Goal: Information Seeking & Learning: Learn about a topic

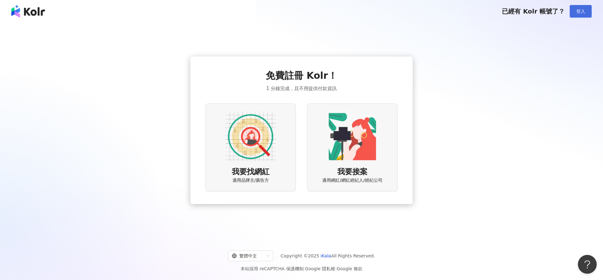
click at [584, 10] on span "登入" at bounding box center [580, 11] width 9 height 5
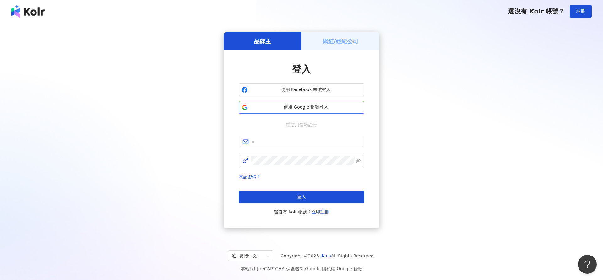
click at [315, 111] on button "使用 Google 帳號登入" at bounding box center [302, 107] width 126 height 13
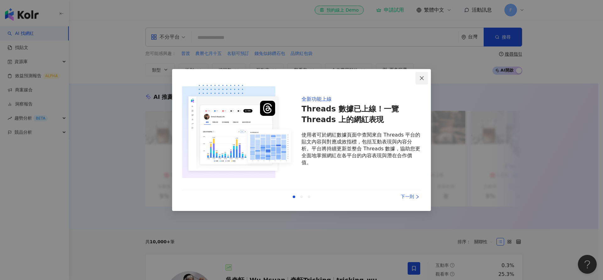
click at [426, 75] on button "Close" at bounding box center [422, 78] width 13 height 13
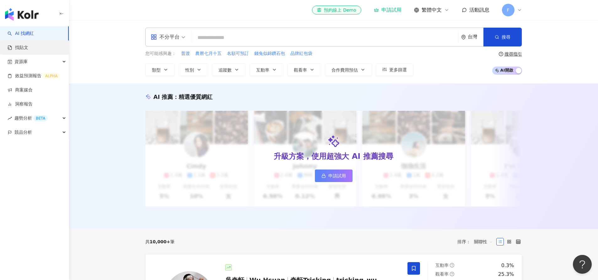
click at [28, 46] on link "找貼文" at bounding box center [18, 48] width 21 height 6
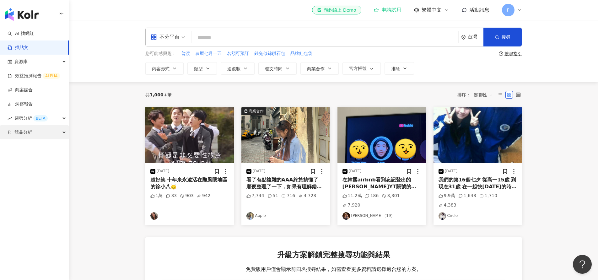
click at [52, 133] on div "競品分析" at bounding box center [34, 132] width 69 height 14
click at [39, 144] on link "品牌帳號分析" at bounding box center [28, 147] width 26 height 6
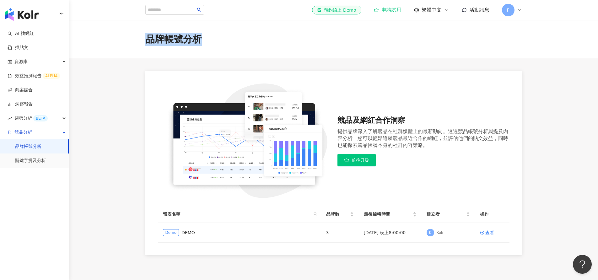
drag, startPoint x: 148, startPoint y: 41, endPoint x: 219, endPoint y: 39, distance: 71.0
click at [219, 39] on div "品牌帳號分析" at bounding box center [334, 39] width 402 height 13
click at [149, 52] on div "品牌帳號分析" at bounding box center [333, 39] width 529 height 38
drag, startPoint x: 147, startPoint y: 39, endPoint x: 198, endPoint y: 38, distance: 50.9
click at [198, 38] on div "品牌帳號分析" at bounding box center [173, 39] width 57 height 13
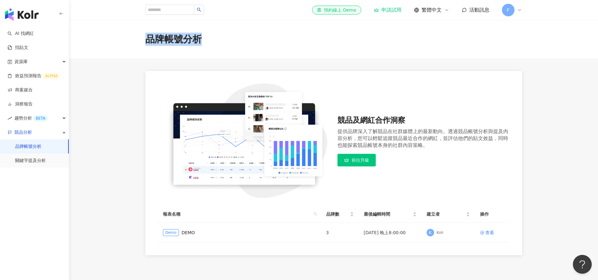
copy div "品牌帳號分析"
click at [183, 235] on link "DEMO" at bounding box center [189, 232] width 14 height 7
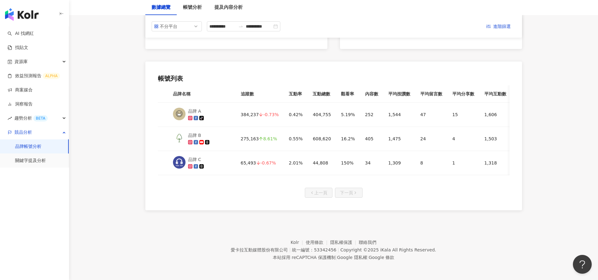
scroll to position [266, 0]
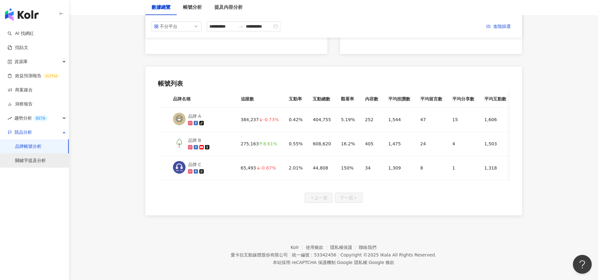
click at [22, 161] on link "關鍵字提及分析" at bounding box center [30, 161] width 31 height 6
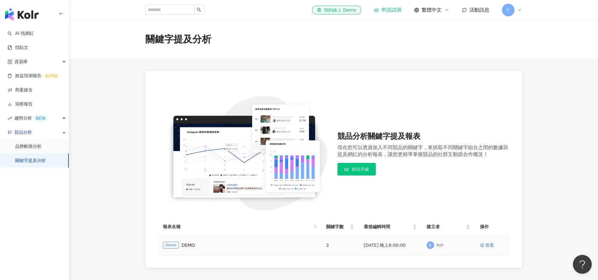
click at [196, 247] on div "Demo DEMO" at bounding box center [239, 245] width 153 height 7
click at [183, 244] on link "DEMO" at bounding box center [189, 245] width 14 height 7
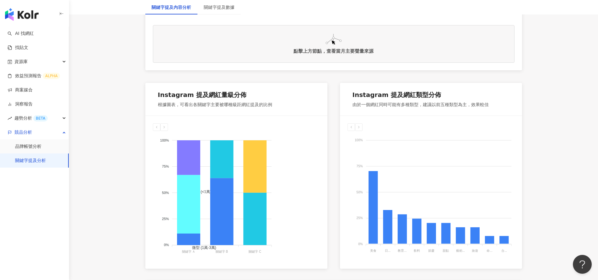
scroll to position [48, 0]
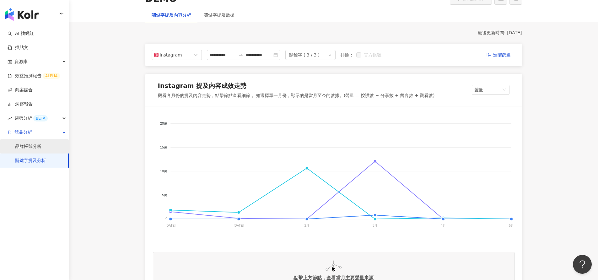
click at [31, 145] on link "品牌帳號分析" at bounding box center [28, 147] width 26 height 6
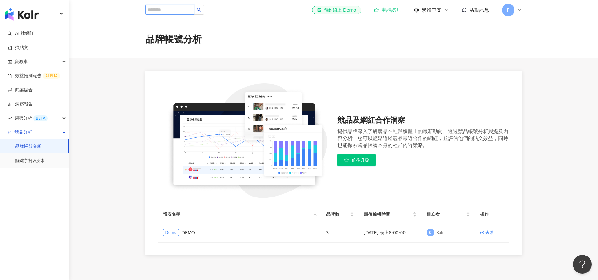
click at [174, 11] on input "search" at bounding box center [169, 10] width 49 height 10
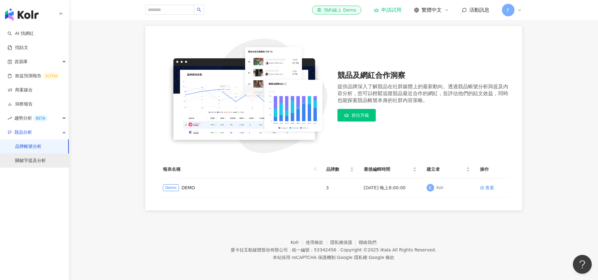
click at [15, 164] on link "關鍵字提及分析" at bounding box center [30, 161] width 31 height 6
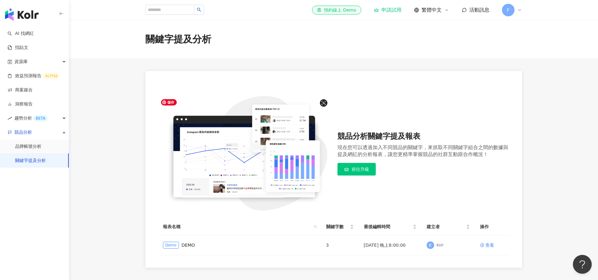
scroll to position [57, 0]
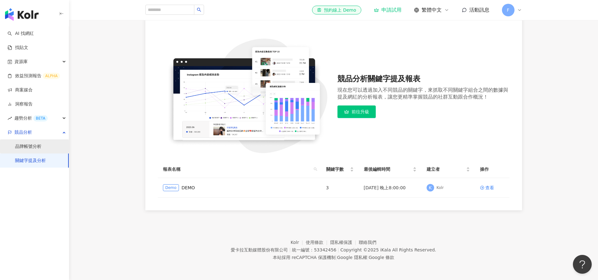
click at [37, 147] on link "品牌帳號分析" at bounding box center [28, 147] width 26 height 6
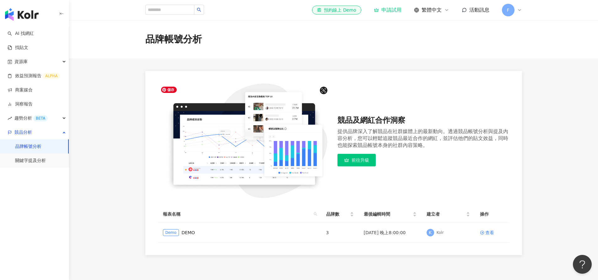
scroll to position [45, 0]
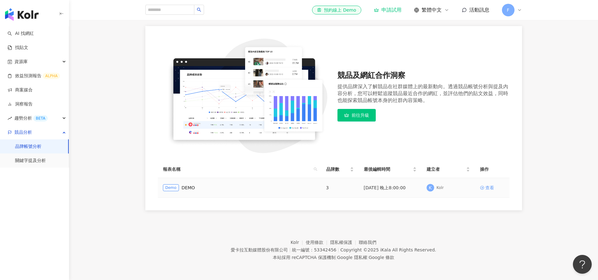
click at [488, 188] on div "查看" at bounding box center [490, 187] width 9 height 7
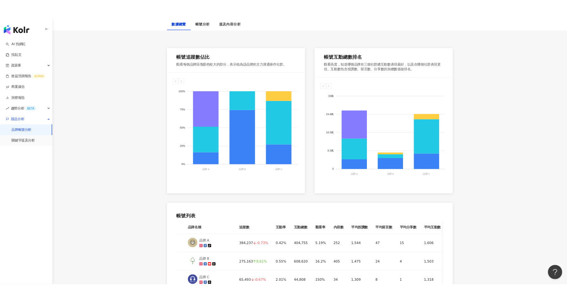
scroll to position [90, 0]
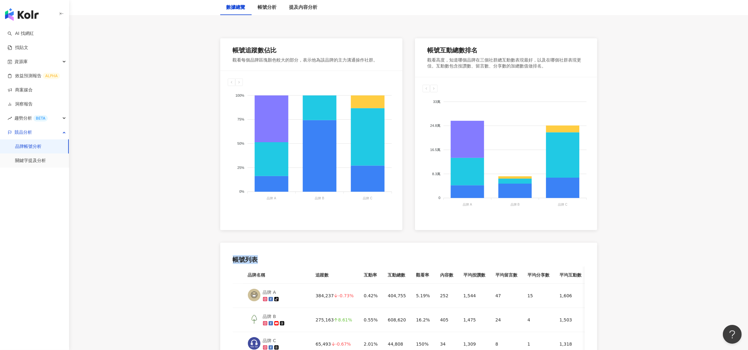
drag, startPoint x: 257, startPoint y: 262, endPoint x: 233, endPoint y: 261, distance: 24.2
click at [233, 261] on div "帳號列表" at bounding box center [409, 259] width 352 height 9
copy div "帳號列表"
drag, startPoint x: 317, startPoint y: 276, endPoint x: 329, endPoint y: 276, distance: 12.3
click at [329, 276] on th "追蹤數" at bounding box center [335, 275] width 48 height 17
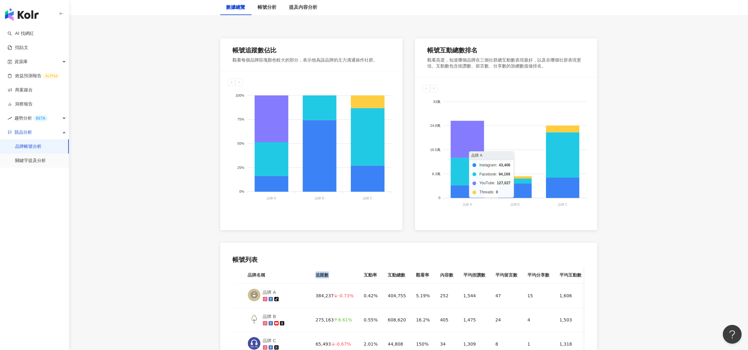
copy th "追蹤數"
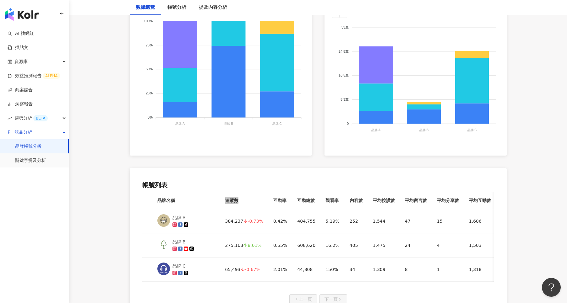
scroll to position [165, 0]
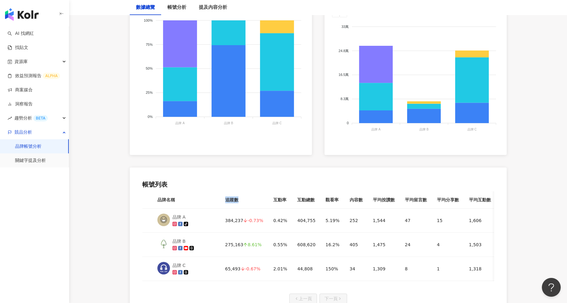
drag, startPoint x: 225, startPoint y: 200, endPoint x: 242, endPoint y: 201, distance: 16.7
click at [242, 201] on th "追蹤數" at bounding box center [244, 200] width 48 height 17
copy th "追蹤數"
drag, startPoint x: 284, startPoint y: 200, endPoint x: 267, endPoint y: 201, distance: 16.4
click at [268, 201] on th "互動率" at bounding box center [280, 200] width 24 height 17
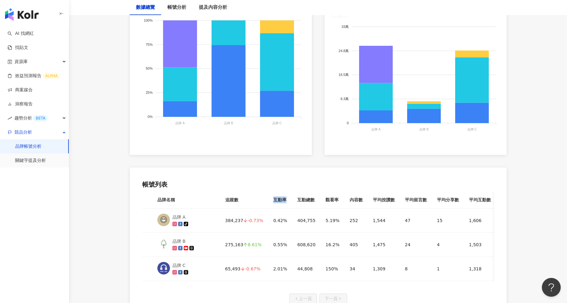
copy th "互動率"
drag, startPoint x: 292, startPoint y: 202, endPoint x: 312, endPoint y: 203, distance: 19.9
click at [312, 203] on th "互動總數" at bounding box center [306, 200] width 28 height 17
copy th "互動總數"
drag, startPoint x: 319, startPoint y: 201, endPoint x: 334, endPoint y: 203, distance: 14.9
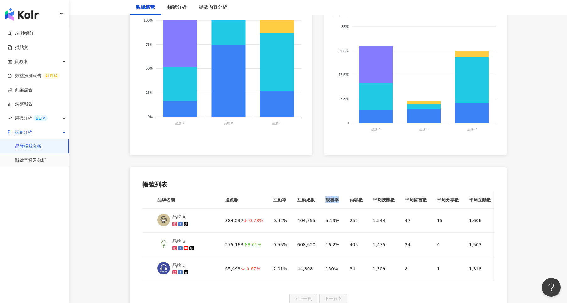
click at [334, 203] on th "觀看率" at bounding box center [332, 200] width 24 height 17
copy th "觀看率"
drag, startPoint x: 344, startPoint y: 201, endPoint x: 360, endPoint y: 201, distance: 15.4
click at [360, 201] on th "內容數" at bounding box center [356, 200] width 23 height 17
copy th "內容數"
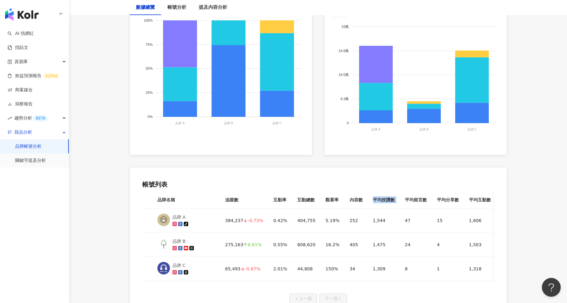
drag, startPoint x: 367, startPoint y: 201, endPoint x: 395, endPoint y: 201, distance: 28.9
click at [395, 201] on tr "品牌名稱 追蹤數 互動率 互動總數 觀看率 內容數 平均按讚數 平均留言數 平均分享數 平均互動數 平均觀看數" at bounding box center [335, 200] width 386 height 17
copy th "平均按讚數"
drag, startPoint x: 397, startPoint y: 199, endPoint x: 420, endPoint y: 199, distance: 22.3
click at [420, 199] on th "平均留言數" at bounding box center [416, 200] width 32 height 17
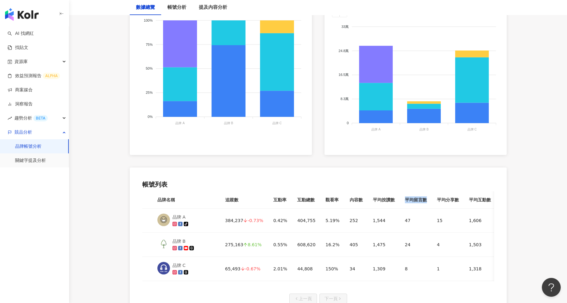
copy th "平均留言數"
drag, startPoint x: 464, startPoint y: 202, endPoint x: 489, endPoint y: 202, distance: 25.4
click at [489, 202] on th "平均互動數" at bounding box center [480, 200] width 32 height 17
drag, startPoint x: 433, startPoint y: 202, endPoint x: 453, endPoint y: 202, distance: 19.5
click at [453, 202] on th "平均分享數" at bounding box center [448, 200] width 32 height 17
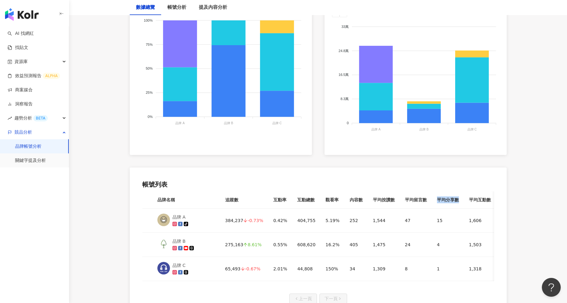
drag, startPoint x: 431, startPoint y: 200, endPoint x: 453, endPoint y: 202, distance: 22.0
click at [453, 202] on th "平均分享數" at bounding box center [448, 200] width 32 height 17
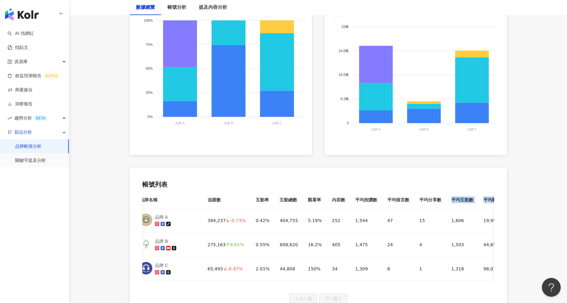
scroll to position [0, 28]
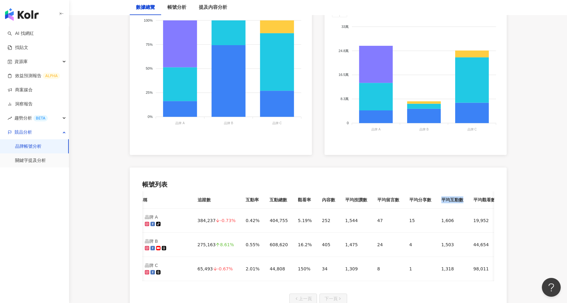
drag, startPoint x: 464, startPoint y: 200, endPoint x: 460, endPoint y: 201, distance: 4.2
click at [460, 201] on th "平均互動數" at bounding box center [452, 200] width 32 height 17
drag, startPoint x: 468, startPoint y: 200, endPoint x: 497, endPoint y: 200, distance: 28.9
click at [494, 200] on div "品牌名稱 追蹤數 互動率 互動總數 觀看率 內容數 平均按讚數 平均留言數 平均分享數 平均互動數 平均觀看數 品牌 A 384,237 -0.73% 0.4…" at bounding box center [318, 237] width 352 height 90
drag, startPoint x: 166, startPoint y: 185, endPoint x: 134, endPoint y: 185, distance: 31.4
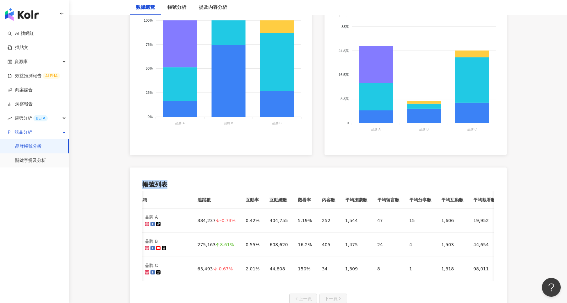
click at [134, 185] on div "帳號列表 品牌名稱 追蹤數 互動率 互動總數 觀看率 內容數 平均按讚數 平均留言數 平均分享數 平均互動數 平均觀看數 品牌 A 384,237 -0.73…" at bounding box center [318, 242] width 377 height 149
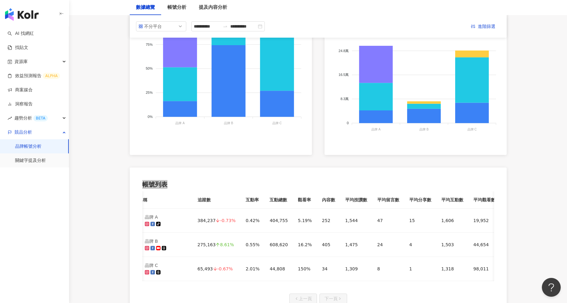
scroll to position [50, 0]
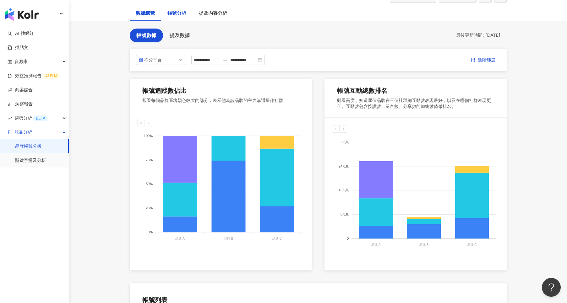
click at [176, 14] on div "帳號分析" at bounding box center [176, 14] width 19 height 8
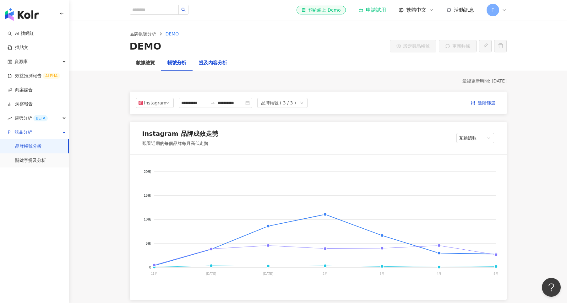
click at [207, 67] on div "提及內容分析" at bounding box center [213, 63] width 28 height 8
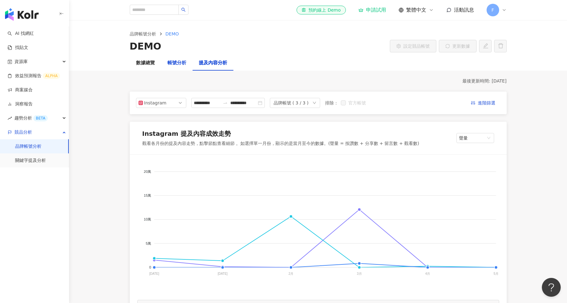
click at [176, 62] on div "帳號分析" at bounding box center [176, 63] width 19 height 8
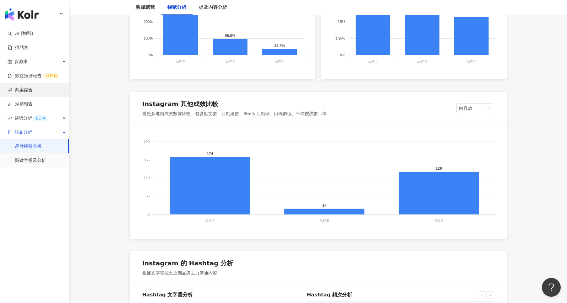
scroll to position [749, 0]
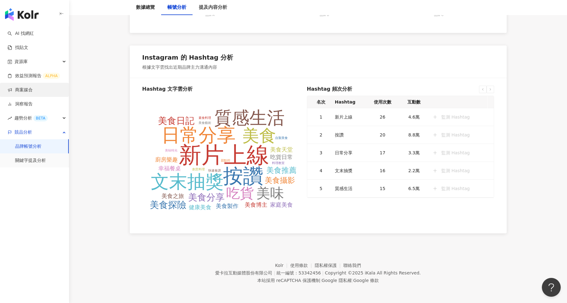
click at [33, 162] on link "關鍵字提及分析" at bounding box center [30, 161] width 31 height 6
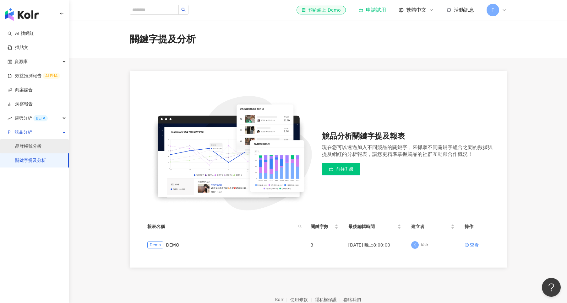
click at [32, 145] on link "品牌帳號分析" at bounding box center [28, 147] width 26 height 6
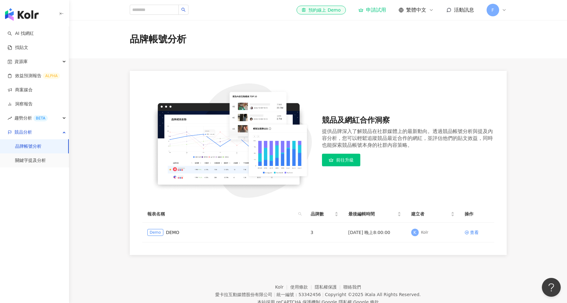
click at [33, 149] on link "品牌帳號分析" at bounding box center [28, 147] width 26 height 6
